Goal: Task Accomplishment & Management: Manage account settings

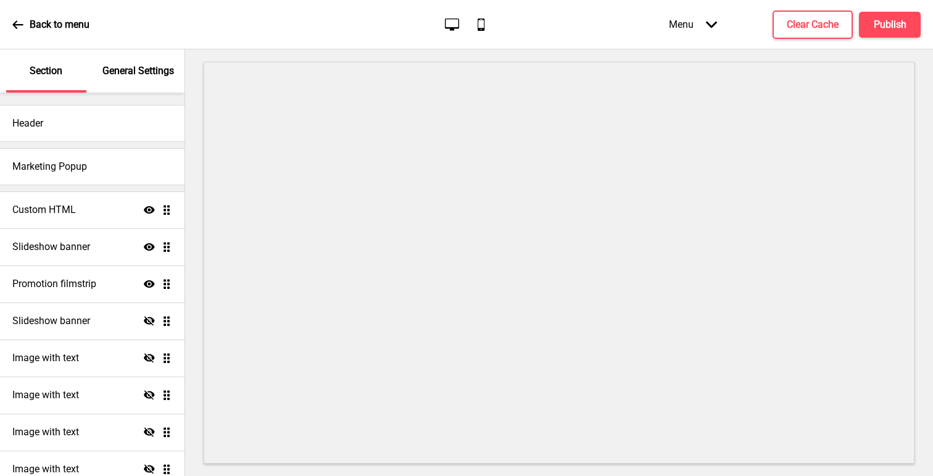
click at [128, 79] on div "General Settings" at bounding box center [139, 70] width 80 height 43
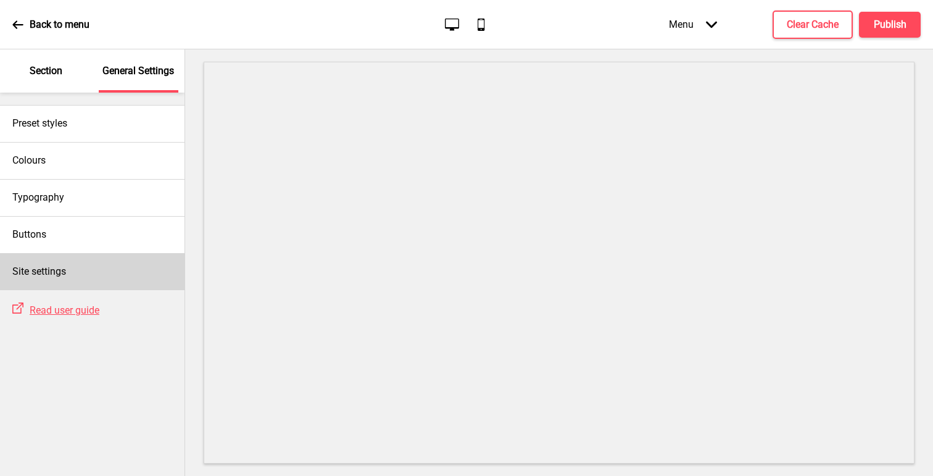
click at [106, 277] on div "Site settings" at bounding box center [92, 271] width 185 height 37
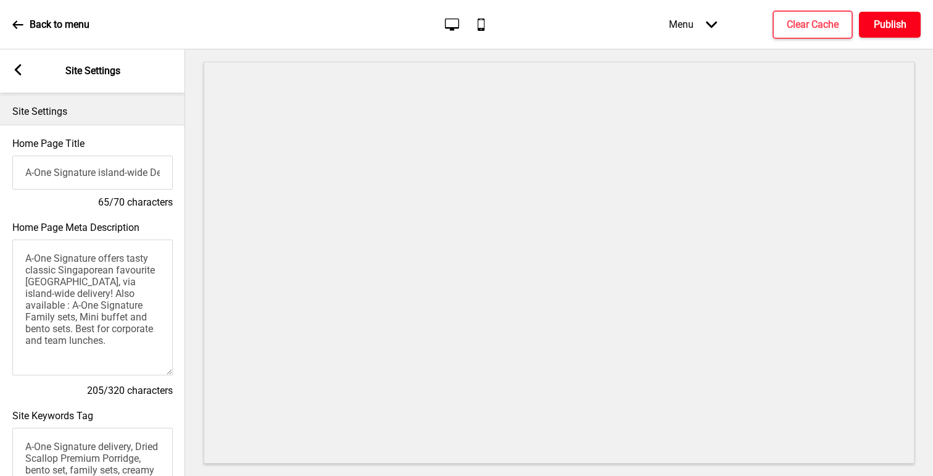
click at [874, 23] on h4 "Publish" at bounding box center [890, 25] width 33 height 14
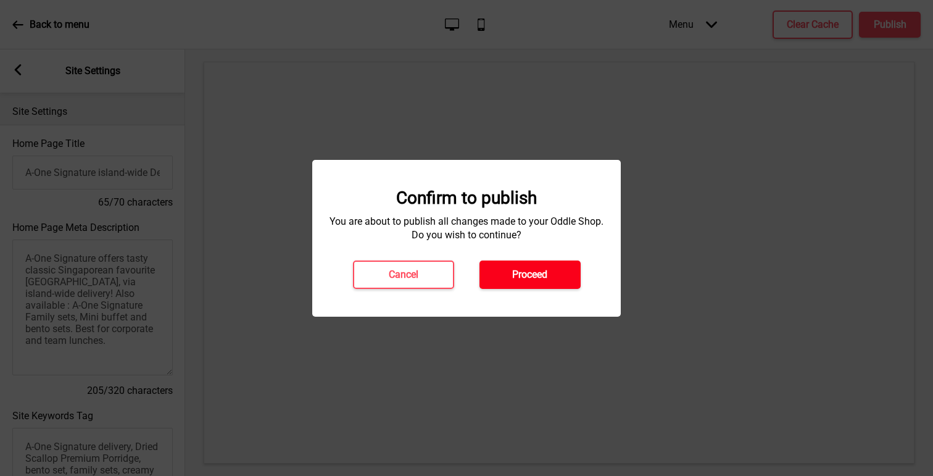
click at [565, 276] on button "Proceed" at bounding box center [530, 274] width 101 height 28
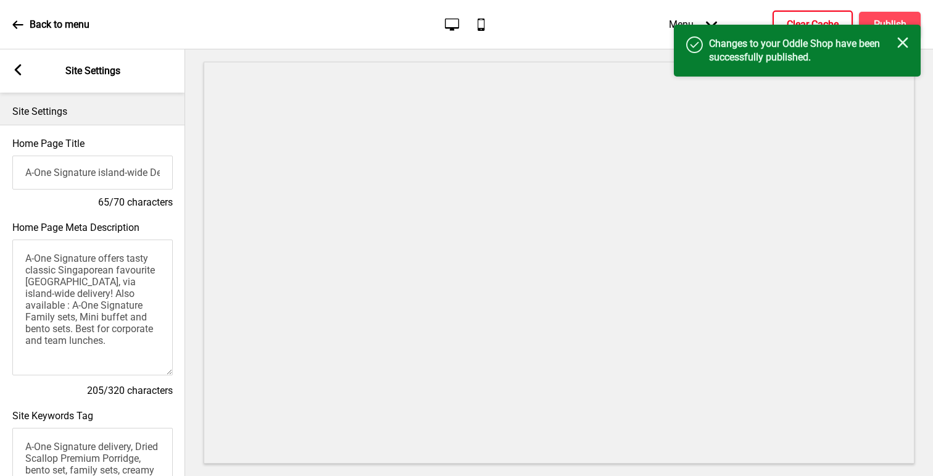
click at [812, 23] on h4 "Clear Cache" at bounding box center [813, 25] width 52 height 14
click at [812, 22] on div "Spinner" at bounding box center [813, 24] width 80 height 28
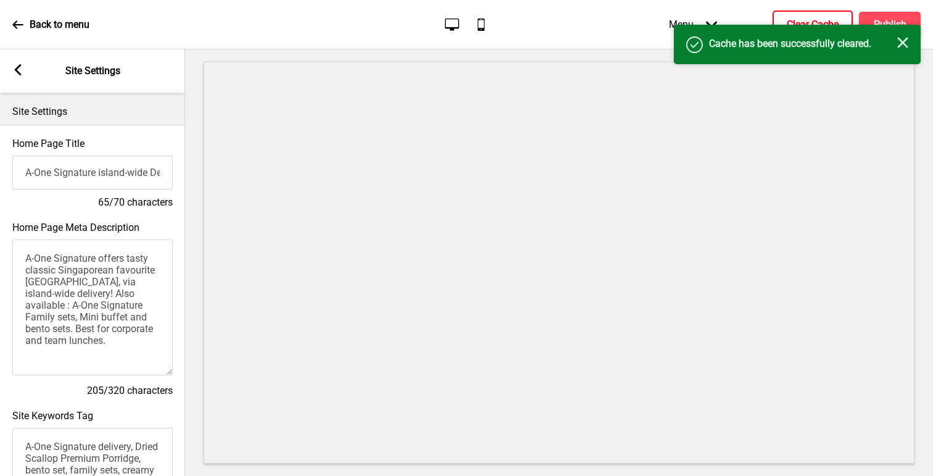
click at [815, 18] on h4 "Clear Cache" at bounding box center [813, 25] width 52 height 14
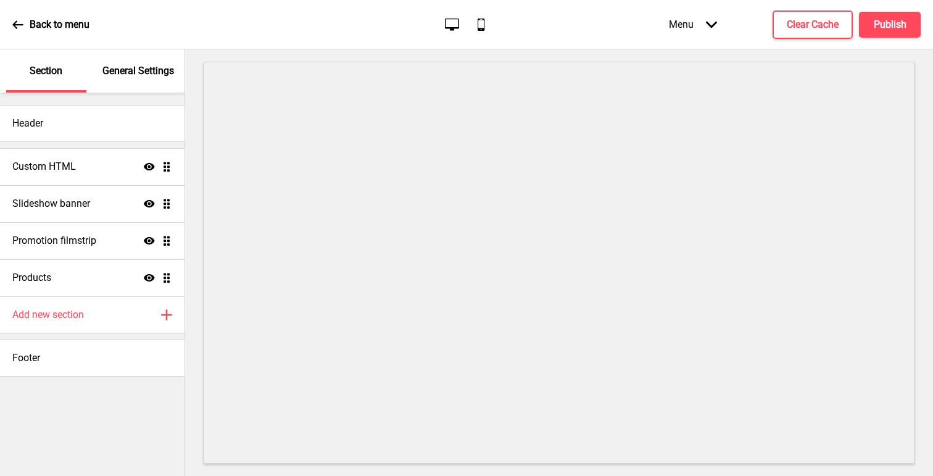
click at [142, 74] on p "General Settings" at bounding box center [138, 71] width 72 height 14
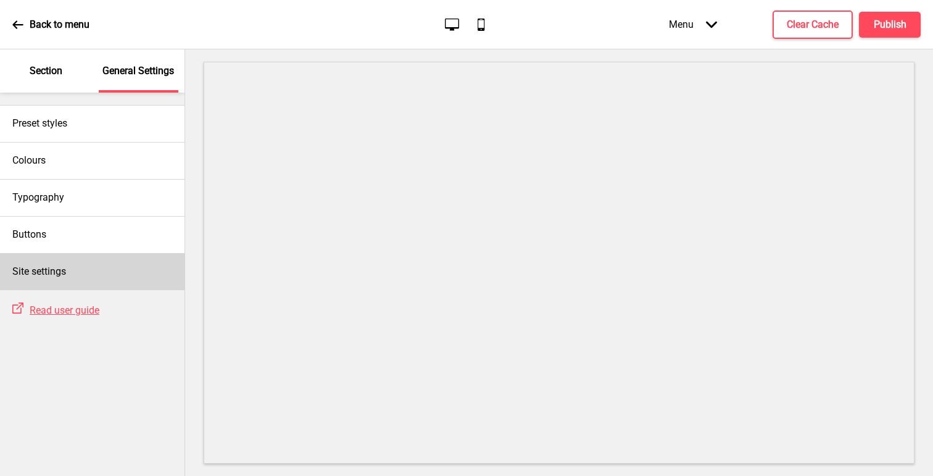
click at [72, 285] on div "Site settings" at bounding box center [92, 271] width 185 height 37
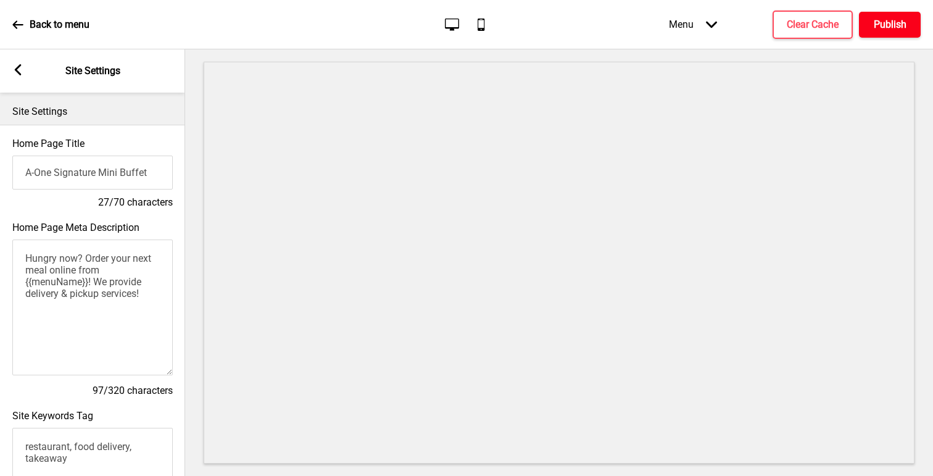
click at [889, 28] on h4 "Publish" at bounding box center [890, 25] width 33 height 14
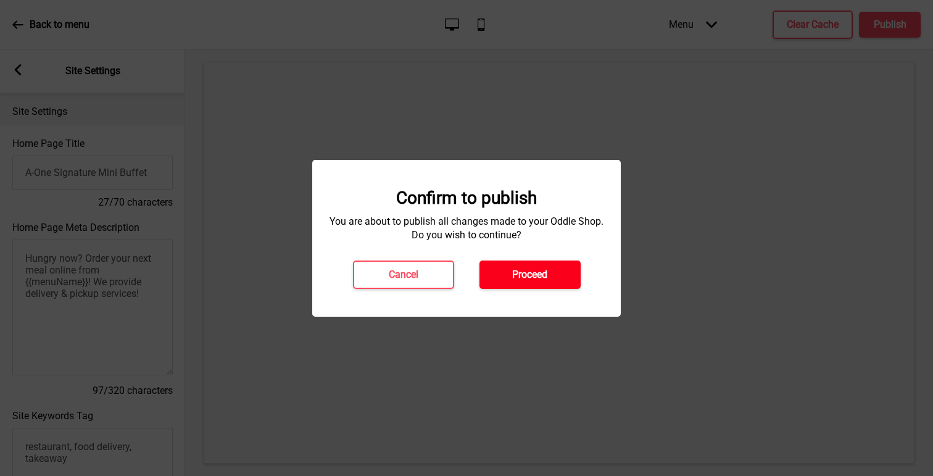
click at [540, 280] on h4 "Proceed" at bounding box center [529, 275] width 35 height 14
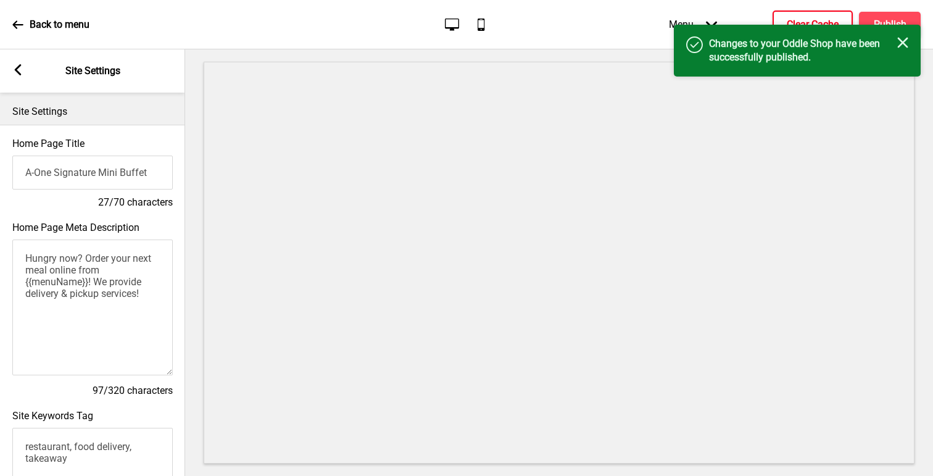
click at [815, 12] on button "Clear Cache" at bounding box center [813, 24] width 80 height 28
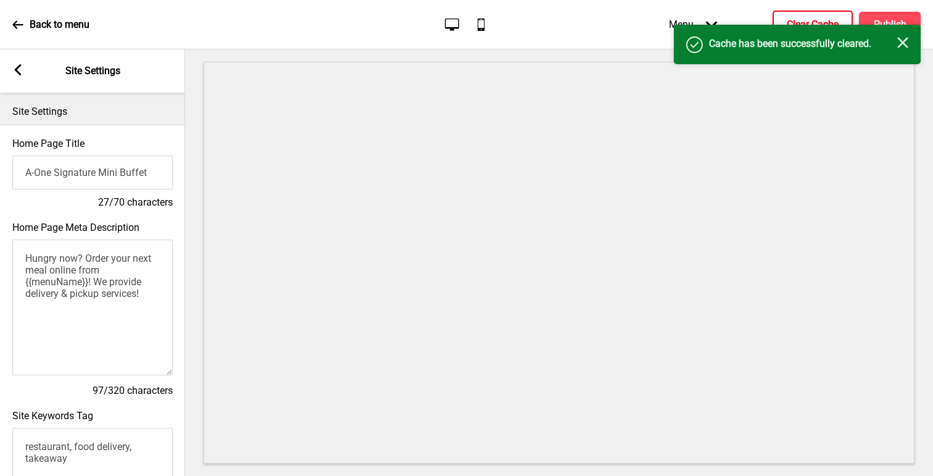
click at [810, 14] on button "Clear Cache" at bounding box center [813, 24] width 80 height 28
